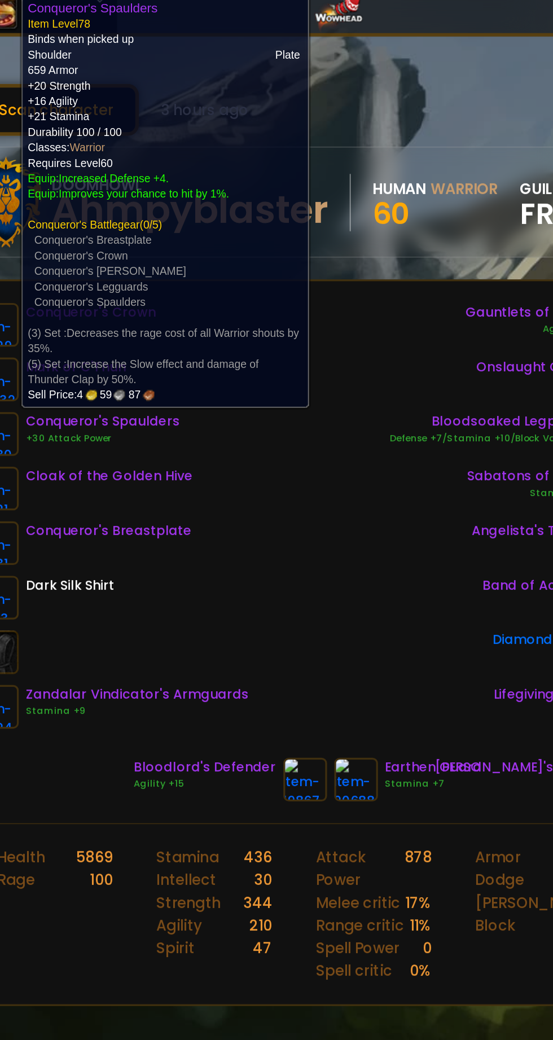
click at [173, 356] on div "Conqueror's Breastplate" at bounding box center [153, 357] width 103 height 12
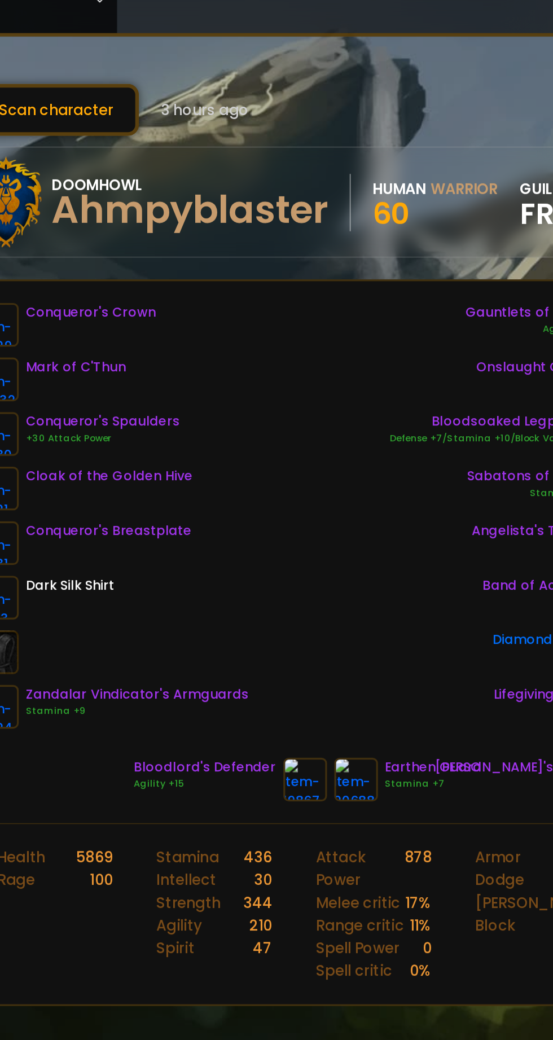
click at [351, 506] on div "Earthen Guard" at bounding box center [355, 503] width 60 height 12
click at [308, 518] on img at bounding box center [306, 510] width 27 height 27
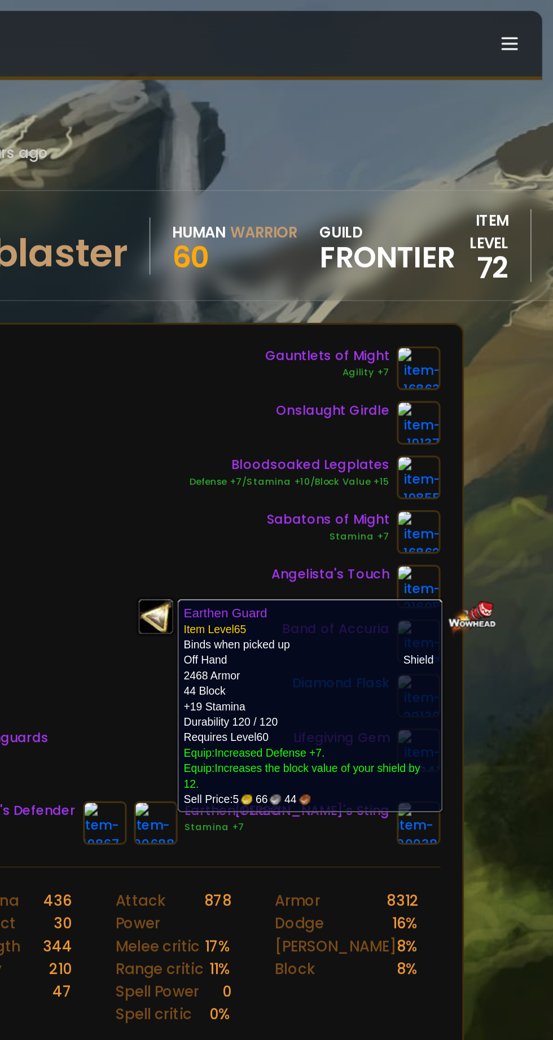
click at [283, 514] on img at bounding box center [274, 510] width 27 height 27
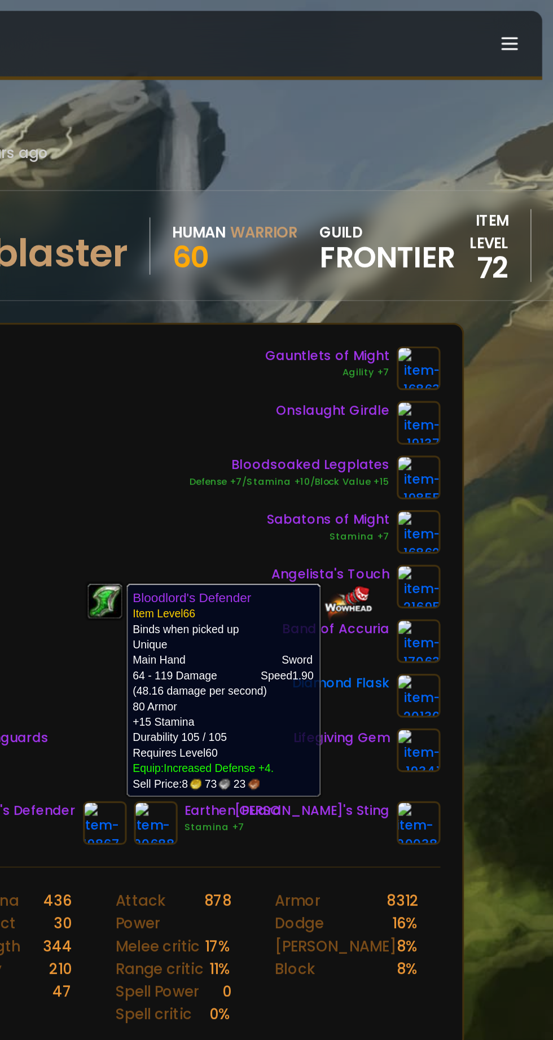
click at [474, 466] on img at bounding box center [469, 465] width 27 height 27
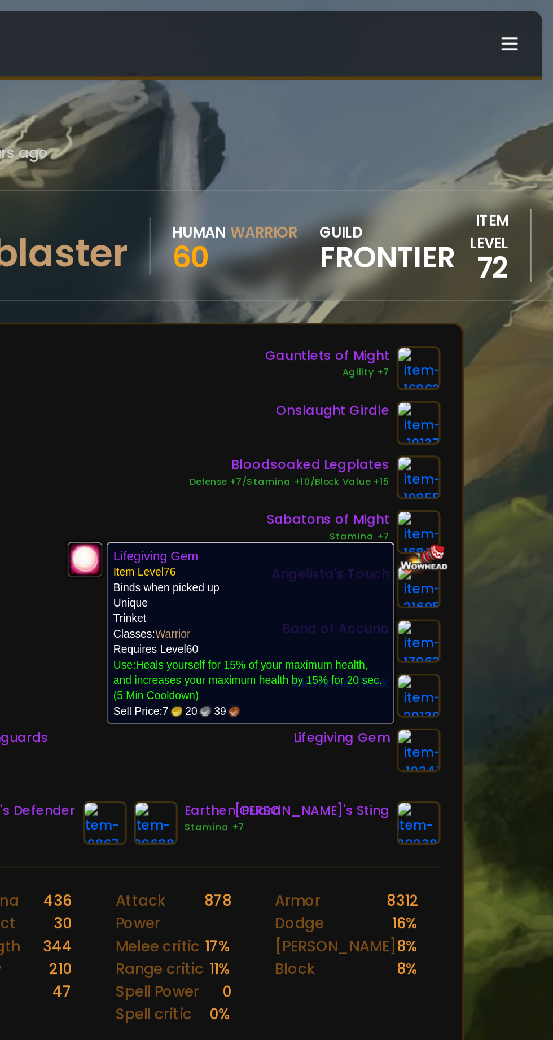
click at [478, 403] on img at bounding box center [469, 397] width 27 height 27
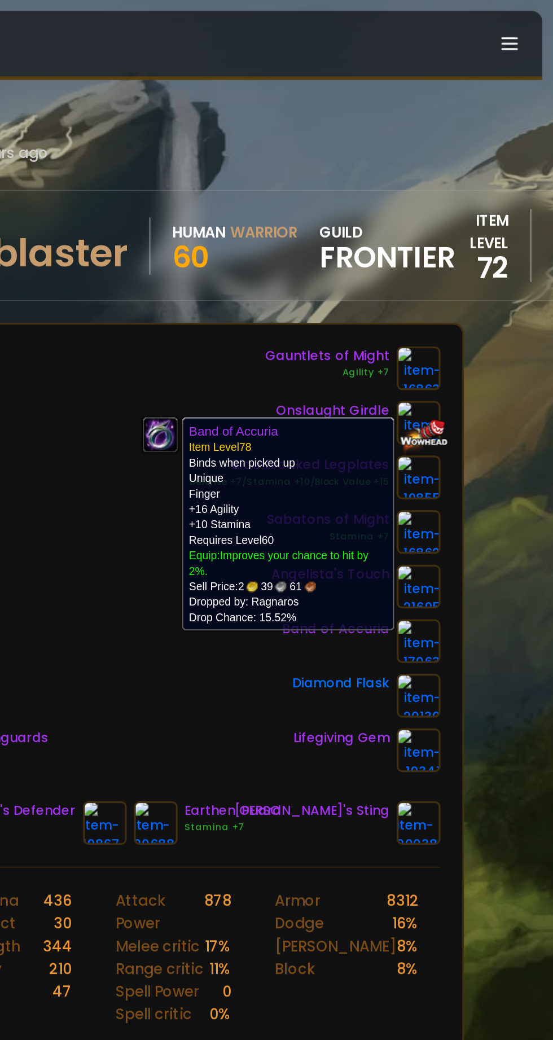
click at [478, 378] on div "Gauntlets of Might Agility +7 Onslaught Girdle Bloodsoaked Legplates Defense +7…" at bounding box center [405, 347] width 156 height 264
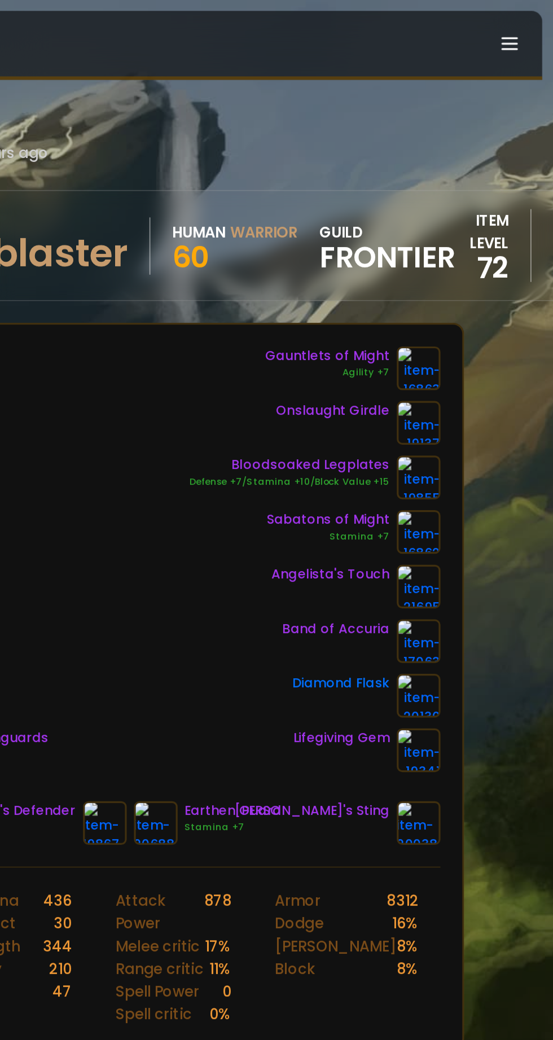
click at [475, 373] on img at bounding box center [469, 364] width 27 height 27
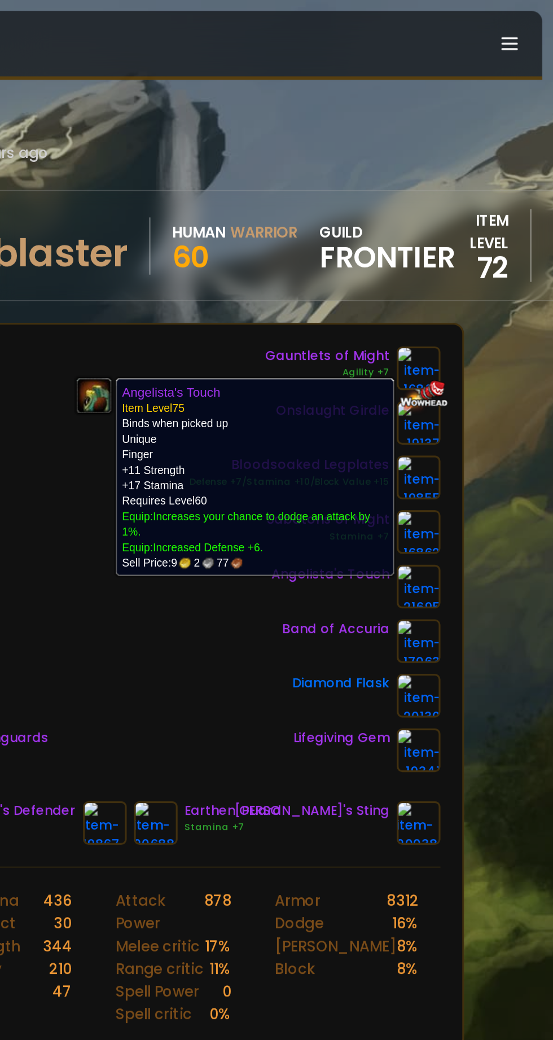
click at [479, 330] on img at bounding box center [469, 330] width 27 height 27
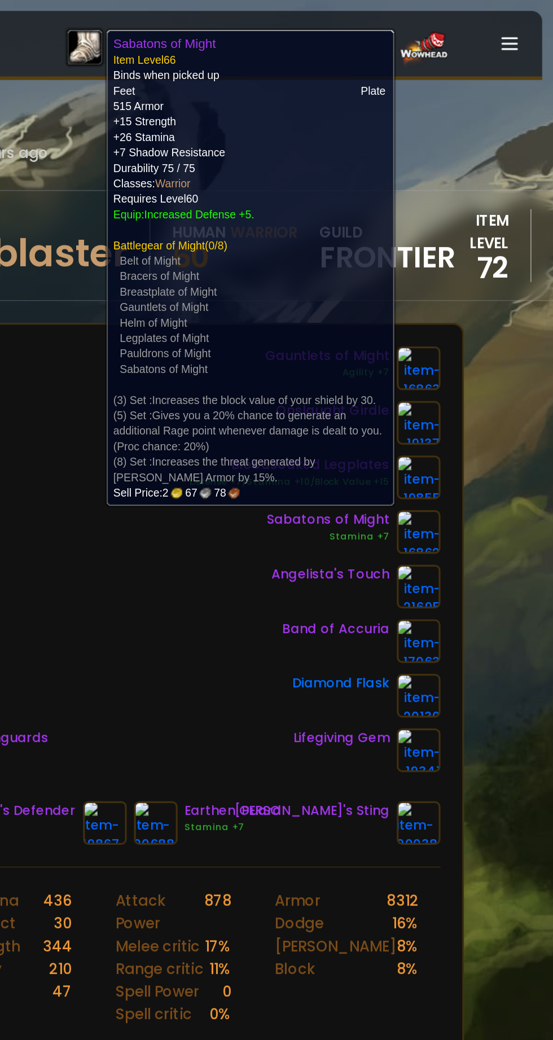
click at [479, 296] on img at bounding box center [469, 296] width 27 height 27
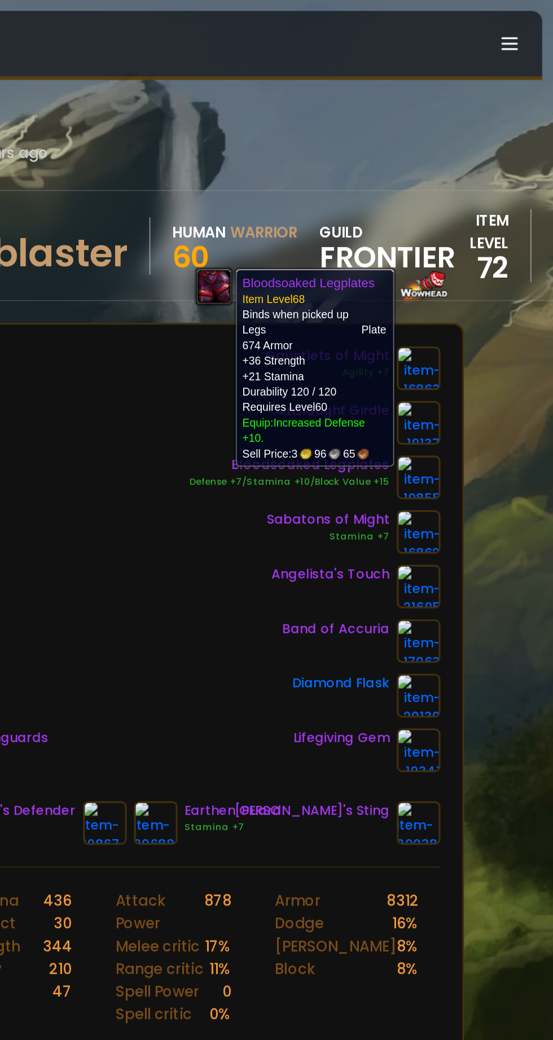
click at [475, 268] on img at bounding box center [469, 262] width 27 height 27
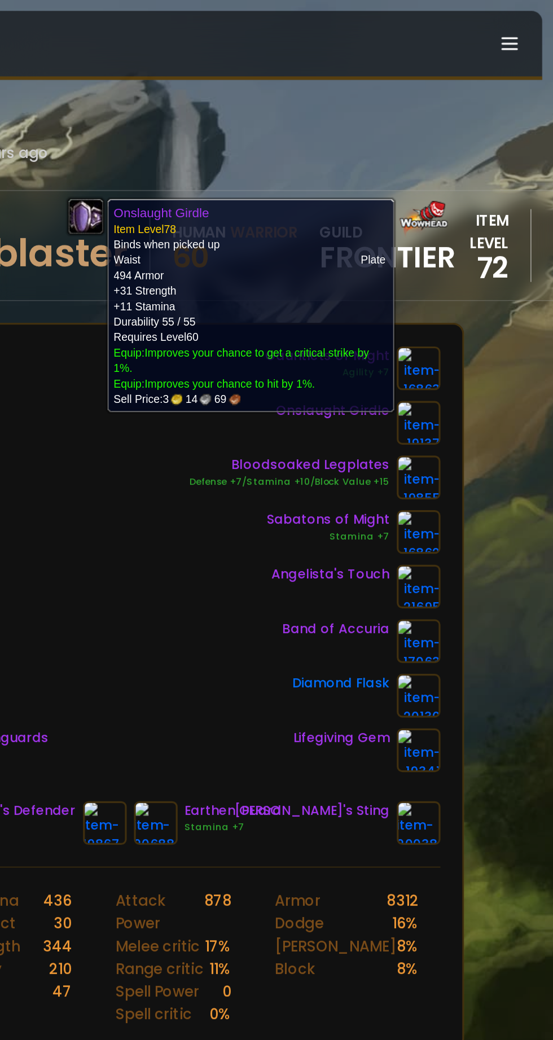
click at [478, 238] on img at bounding box center [469, 228] width 27 height 27
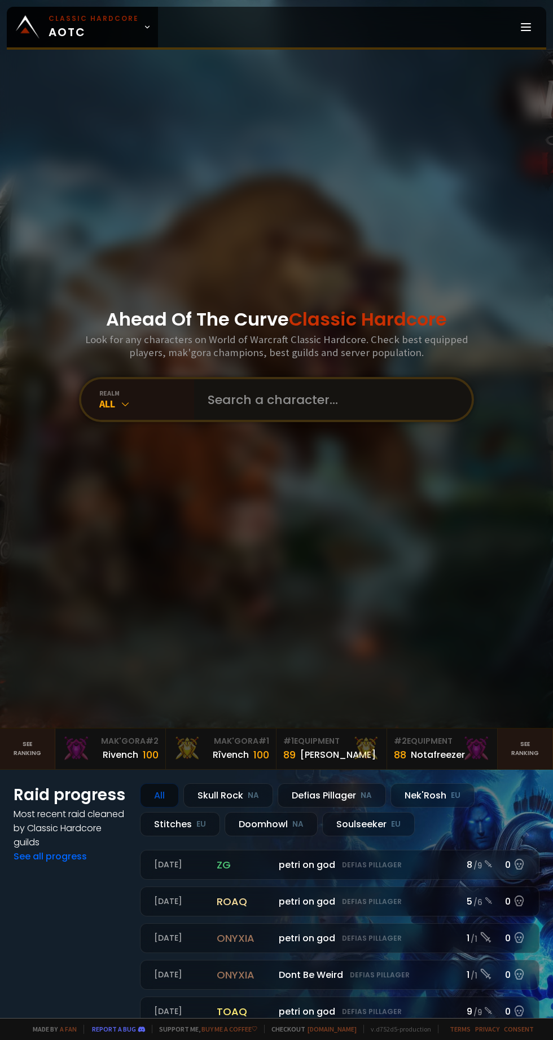
click at [375, 420] on input "text" at bounding box center [329, 399] width 257 height 41
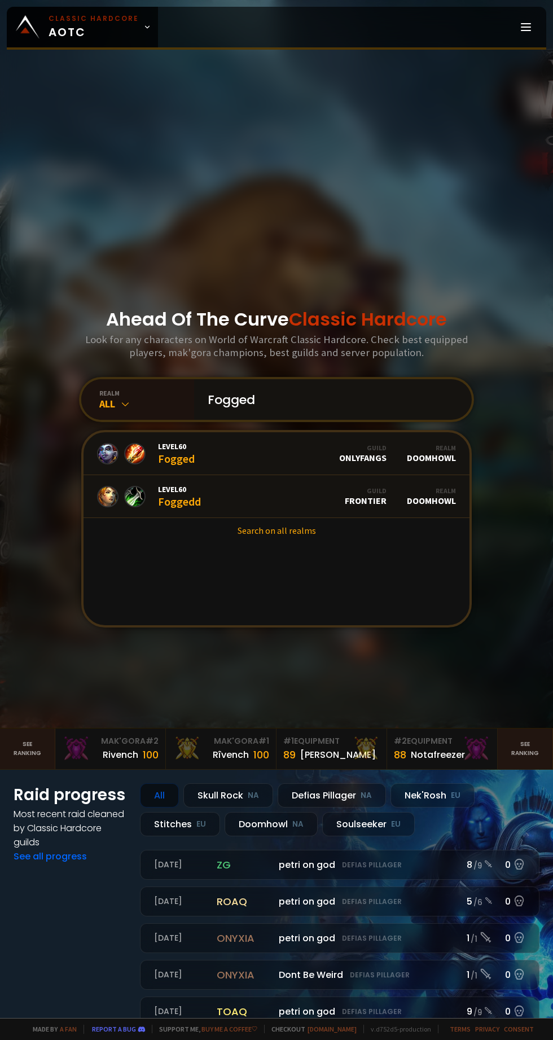
type input "Fogged"
click at [200, 518] on link "Level 60 Foggedd Guild Frontier Realm Doomhowl" at bounding box center [277, 496] width 386 height 43
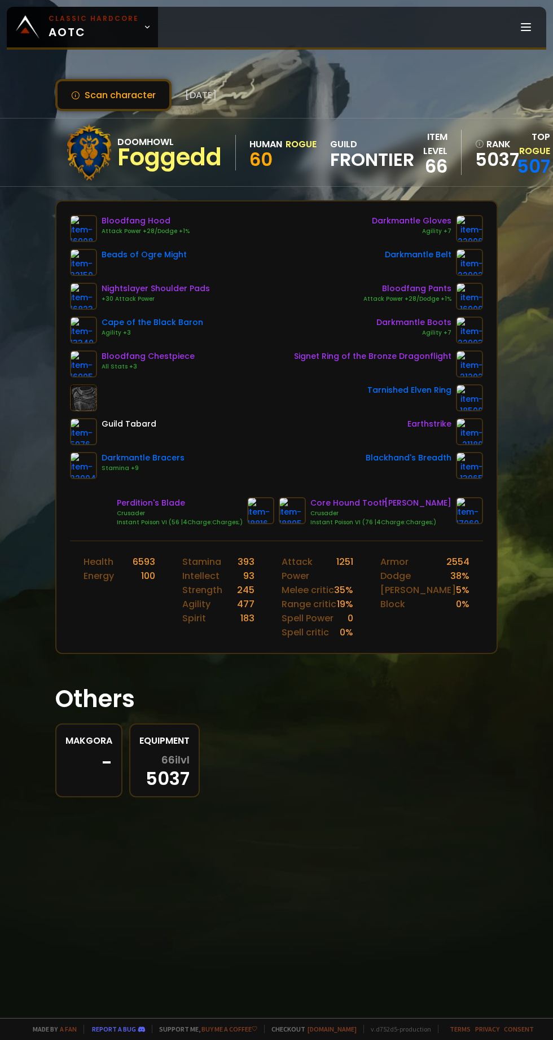
click at [476, 330] on img at bounding box center [469, 330] width 27 height 27
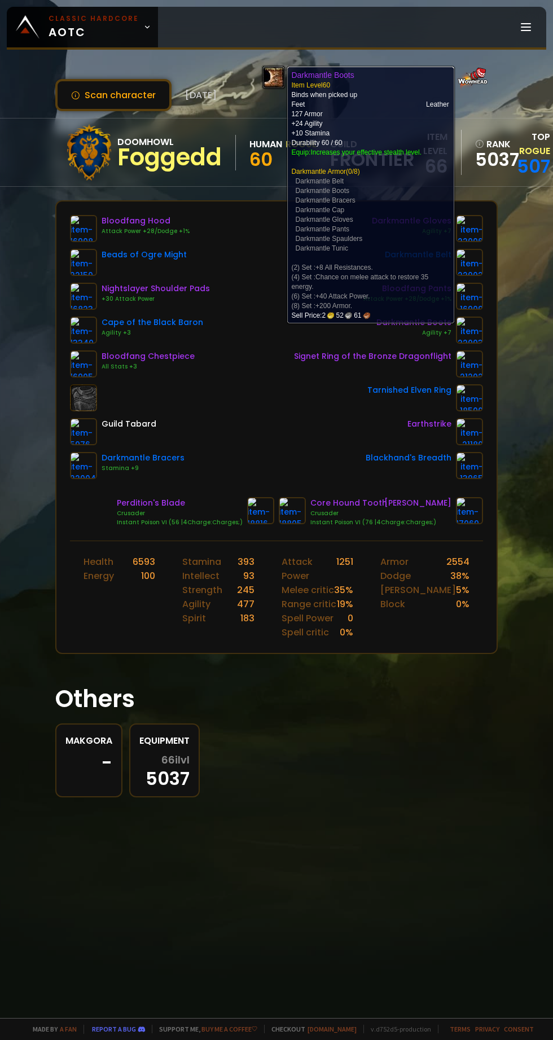
click at [373, 749] on div "Makgora - Equipment 66 ilvl 5037" at bounding box center [276, 761] width 443 height 74
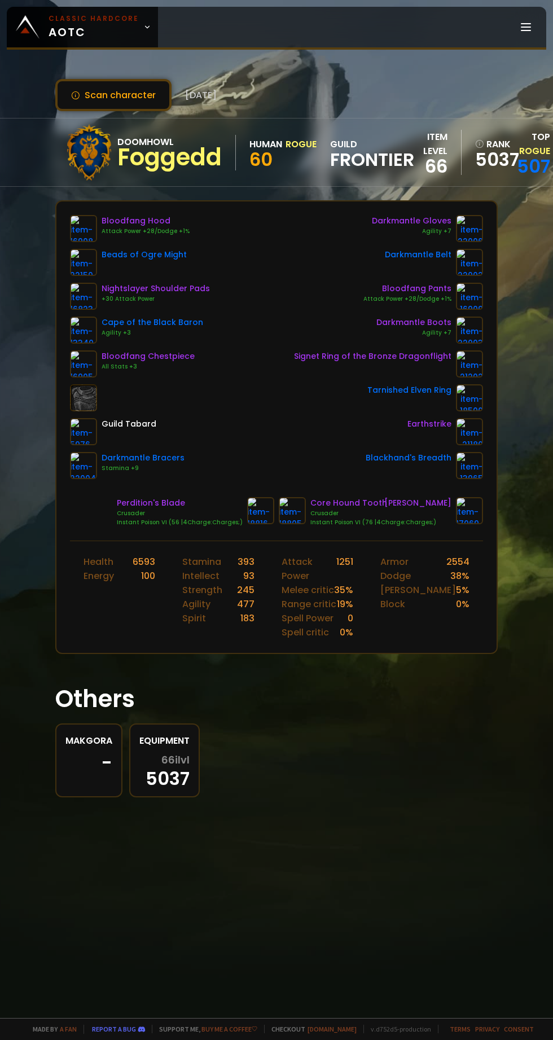
click at [482, 278] on div "Darkmantle Gloves Agility +7 Darkmantle Belt Bloodfang Pants Attack Power +28/D…" at bounding box center [388, 347] width 189 height 264
click at [476, 274] on link at bounding box center [469, 262] width 27 height 27
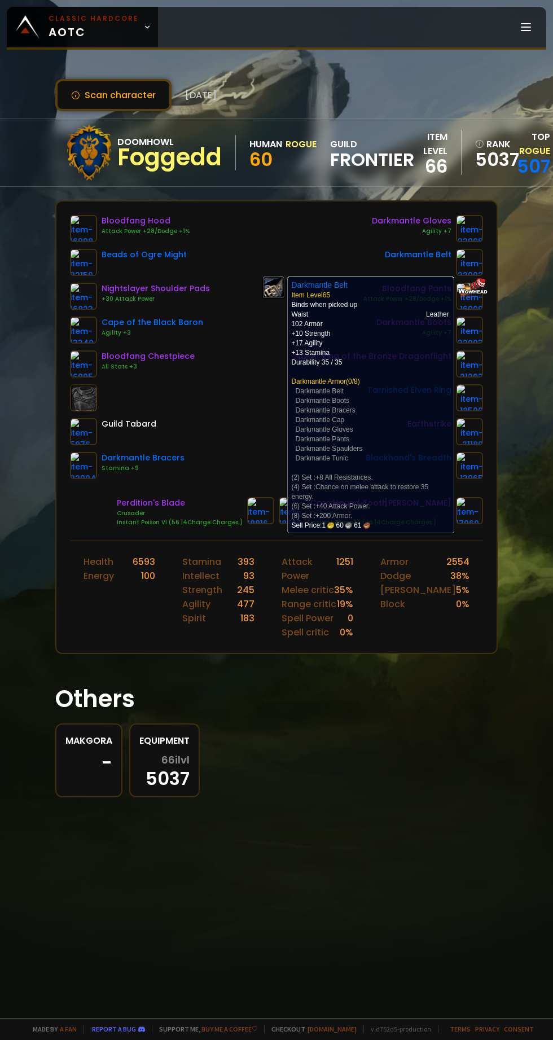
click at [351, 782] on div "Makgora - Equipment 66 ilvl 5037" at bounding box center [276, 761] width 443 height 74
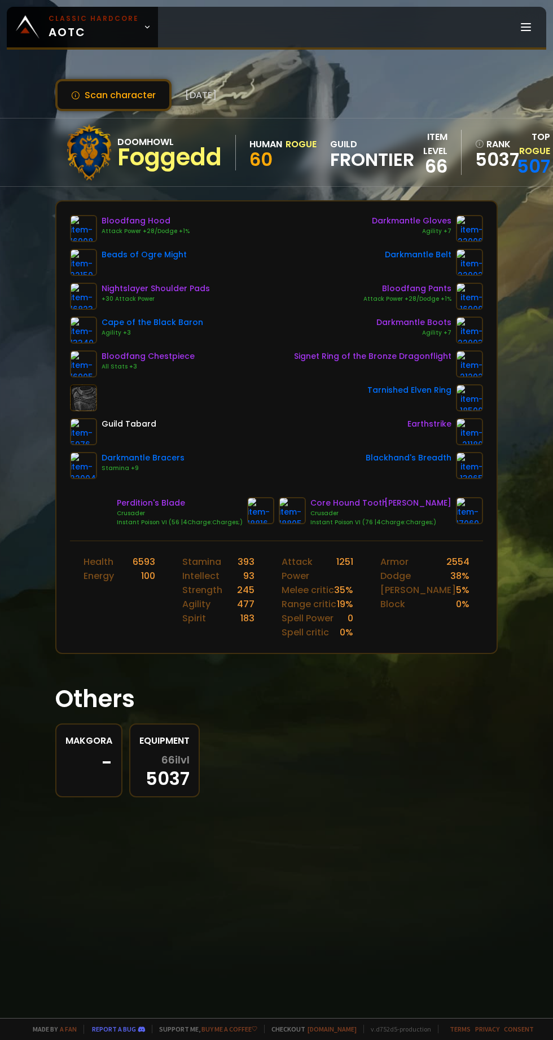
click at [476, 308] on link at bounding box center [469, 296] width 27 height 27
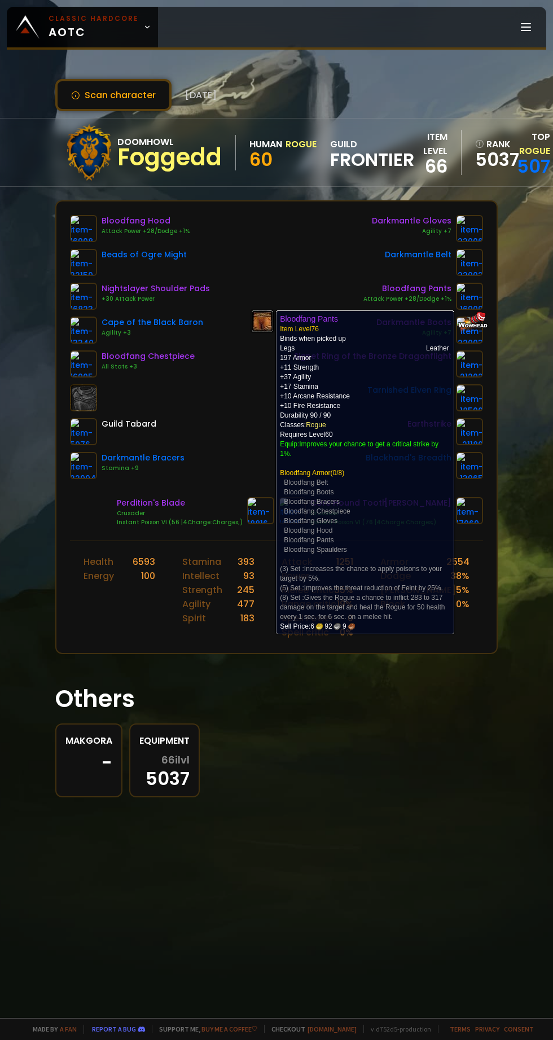
click at [303, 766] on div "Makgora - Equipment 66 ilvl 5037" at bounding box center [276, 761] width 443 height 74
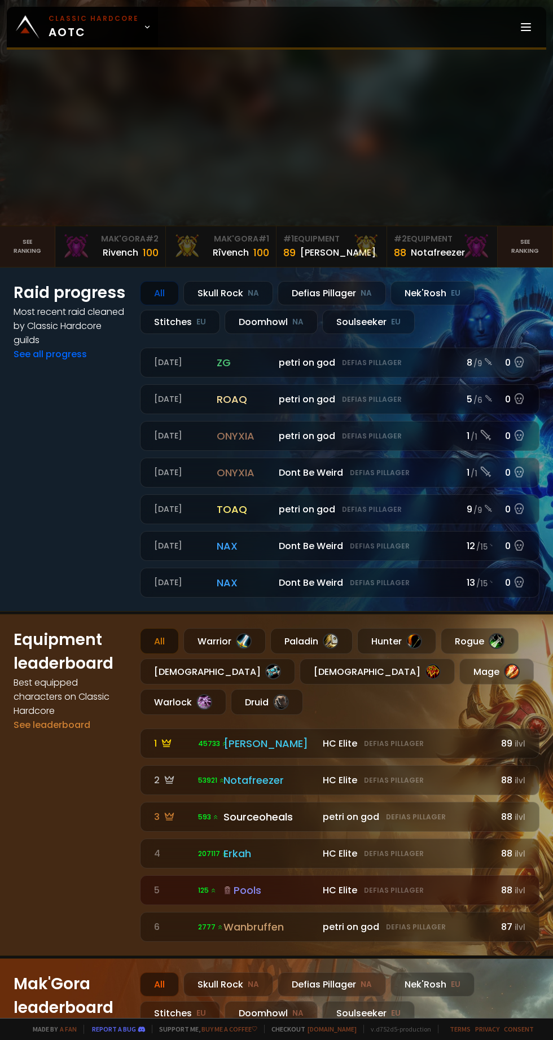
scroll to position [513, 0]
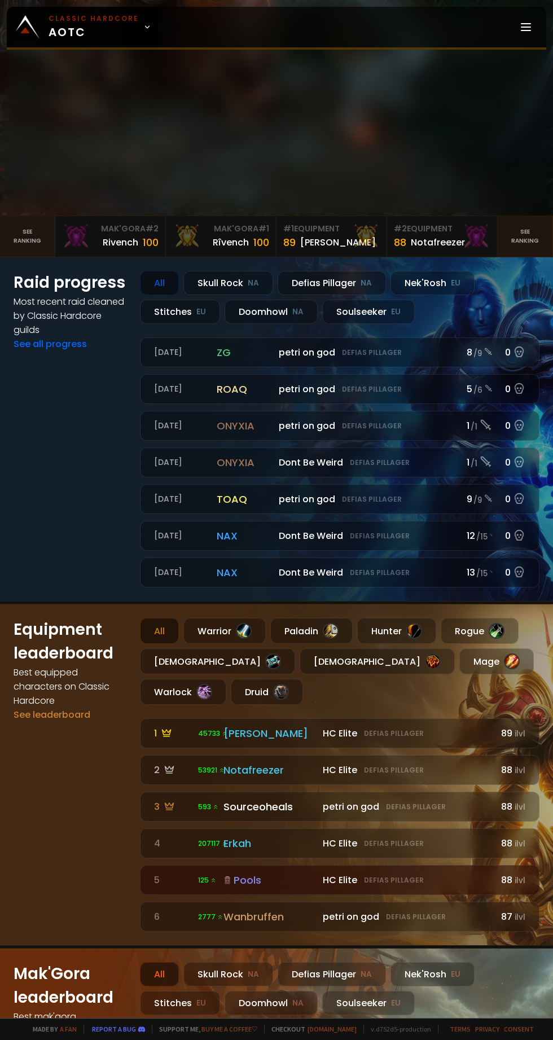
click at [347, 741] on div "HC Elite Defias Pillager" at bounding box center [408, 734] width 170 height 14
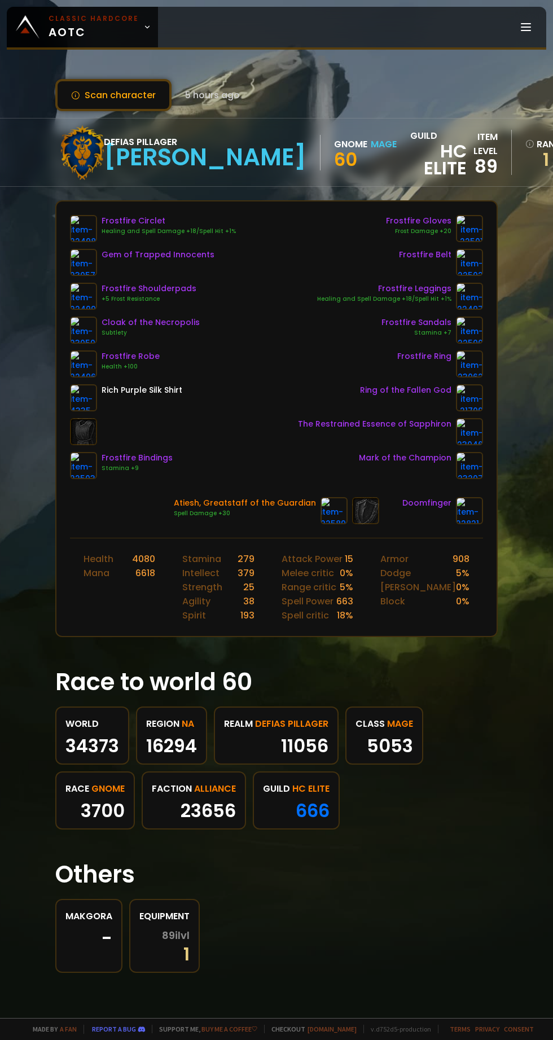
click at [91, 467] on img at bounding box center [83, 465] width 27 height 27
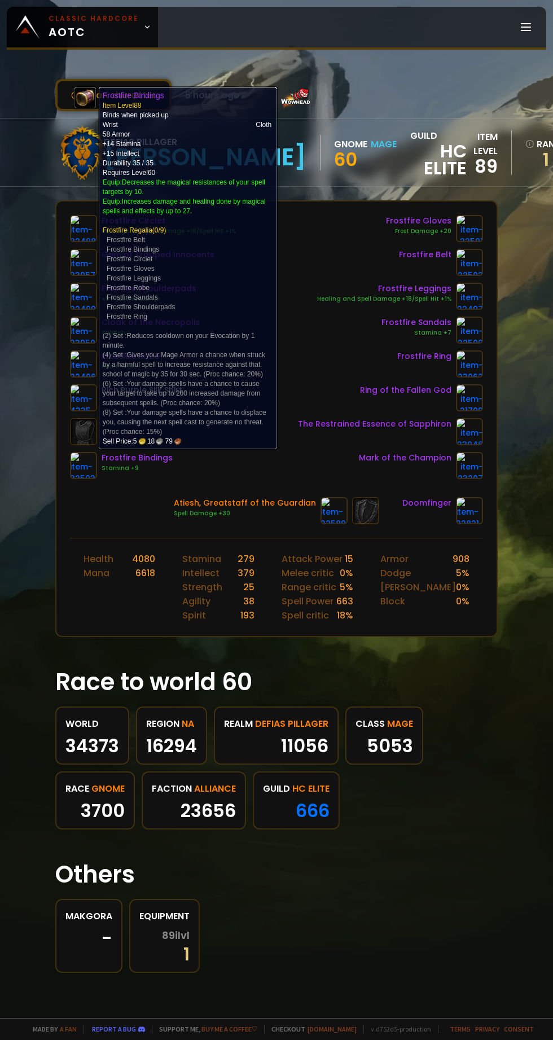
click at [336, 372] on div "Frostfire Ring" at bounding box center [390, 364] width 185 height 27
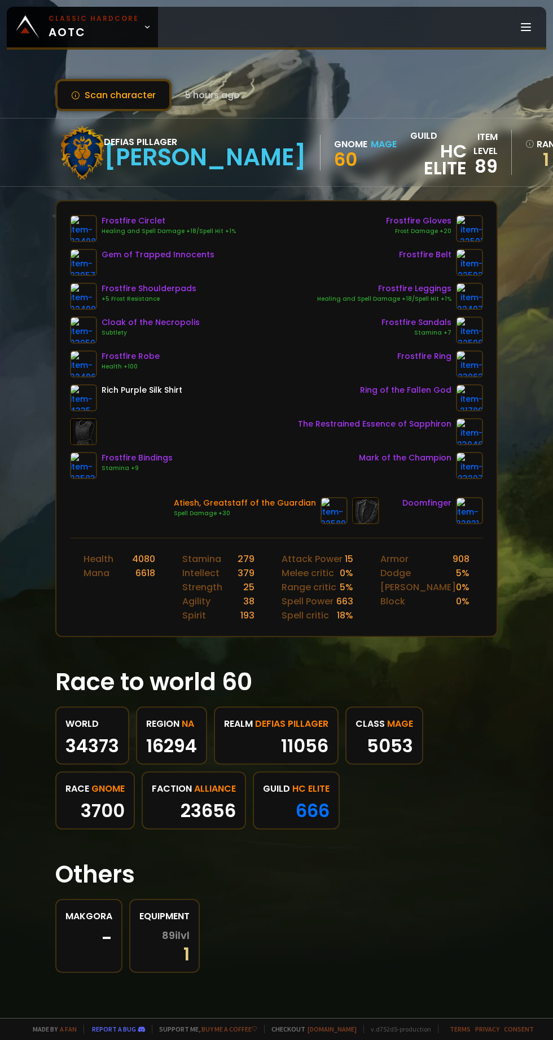
click at [467, 511] on img at bounding box center [469, 510] width 27 height 27
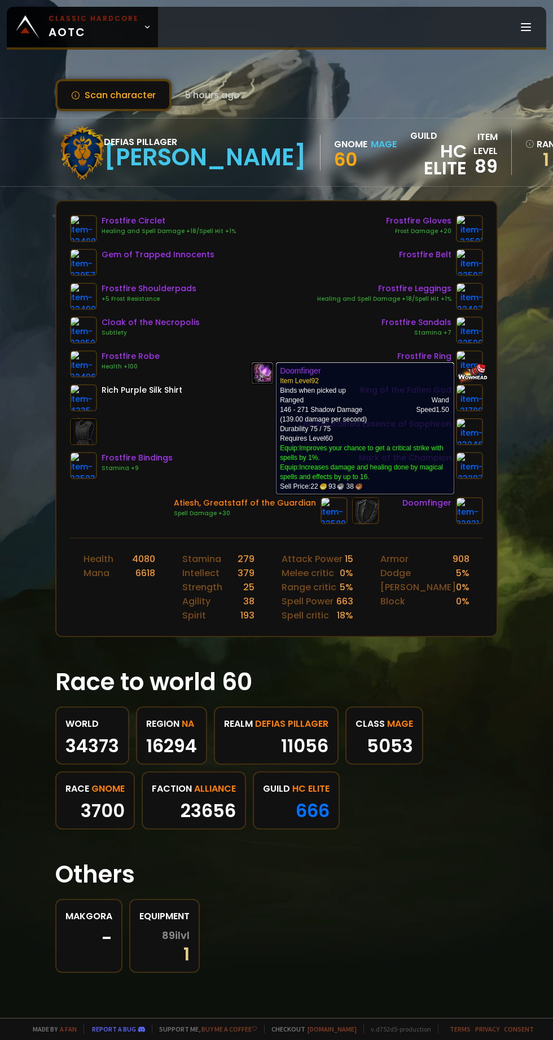
click at [473, 695] on section "Race to world 60 World 34373 region NA 16294 realm Defias Pillager 11056 class …" at bounding box center [276, 740] width 443 height 179
